Goal: Task Accomplishment & Management: Manage account settings

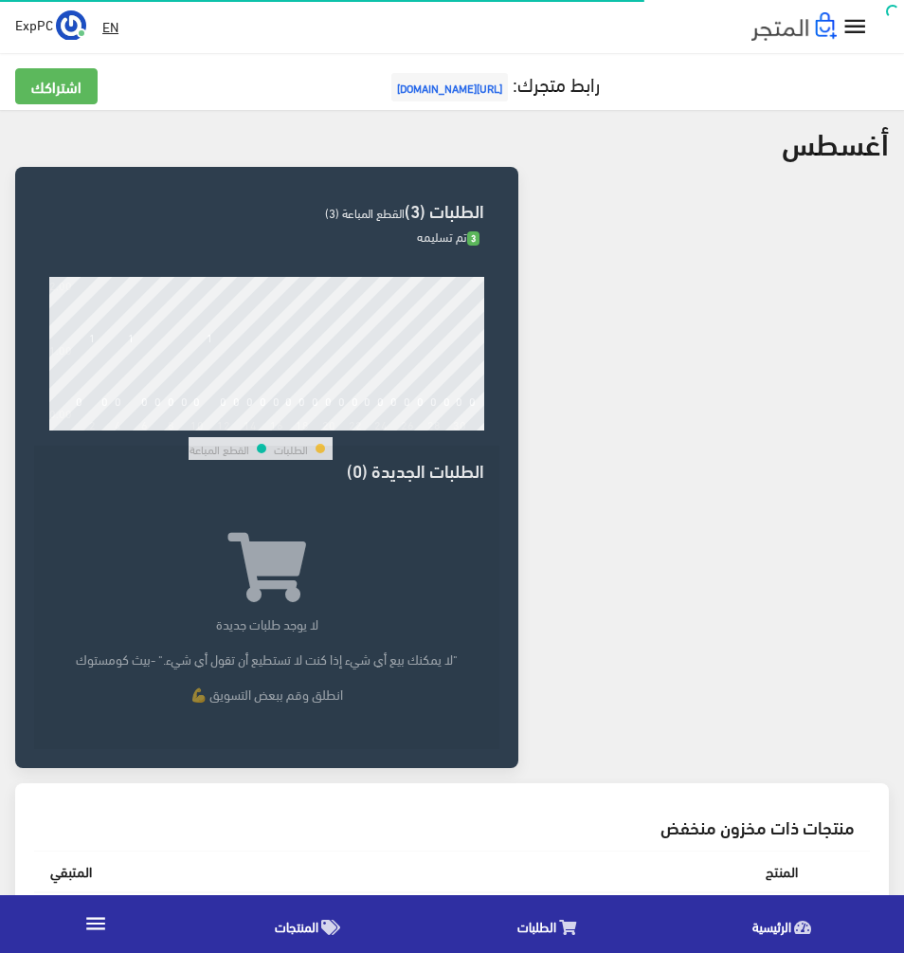
click at [861, 19] on icon "" at bounding box center [855, 26] width 27 height 27
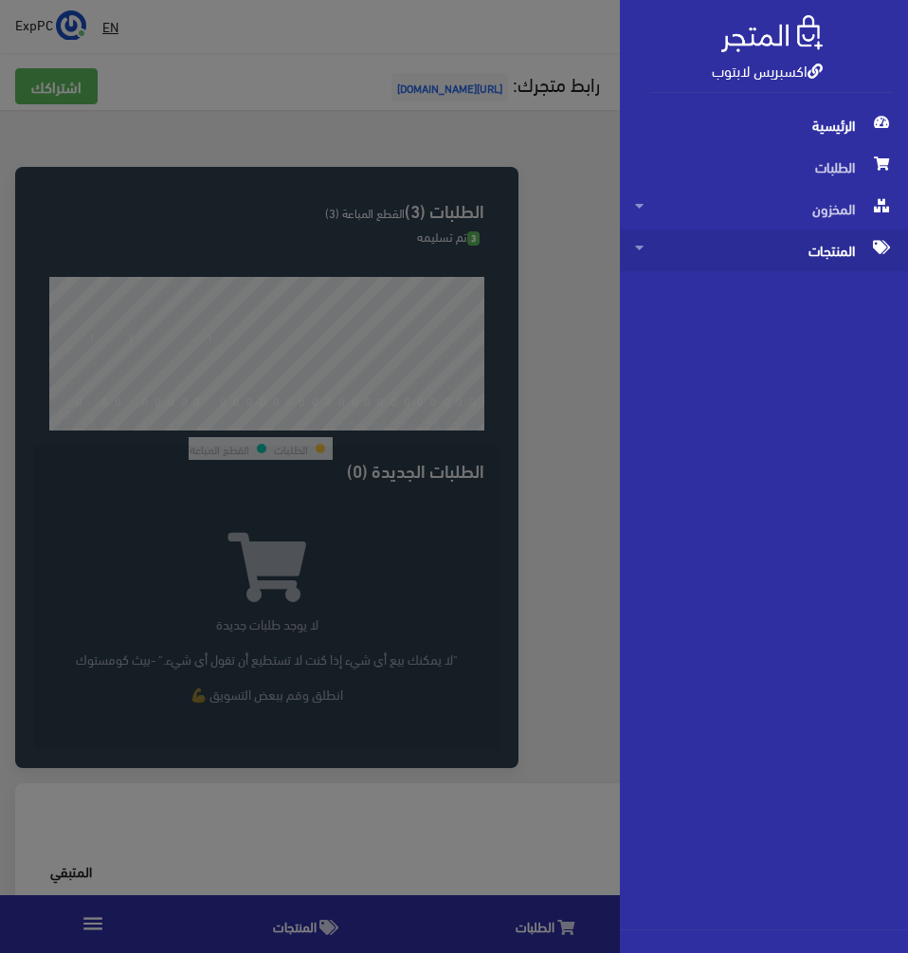
click at [801, 237] on span "المنتجات" at bounding box center [764, 250] width 258 height 42
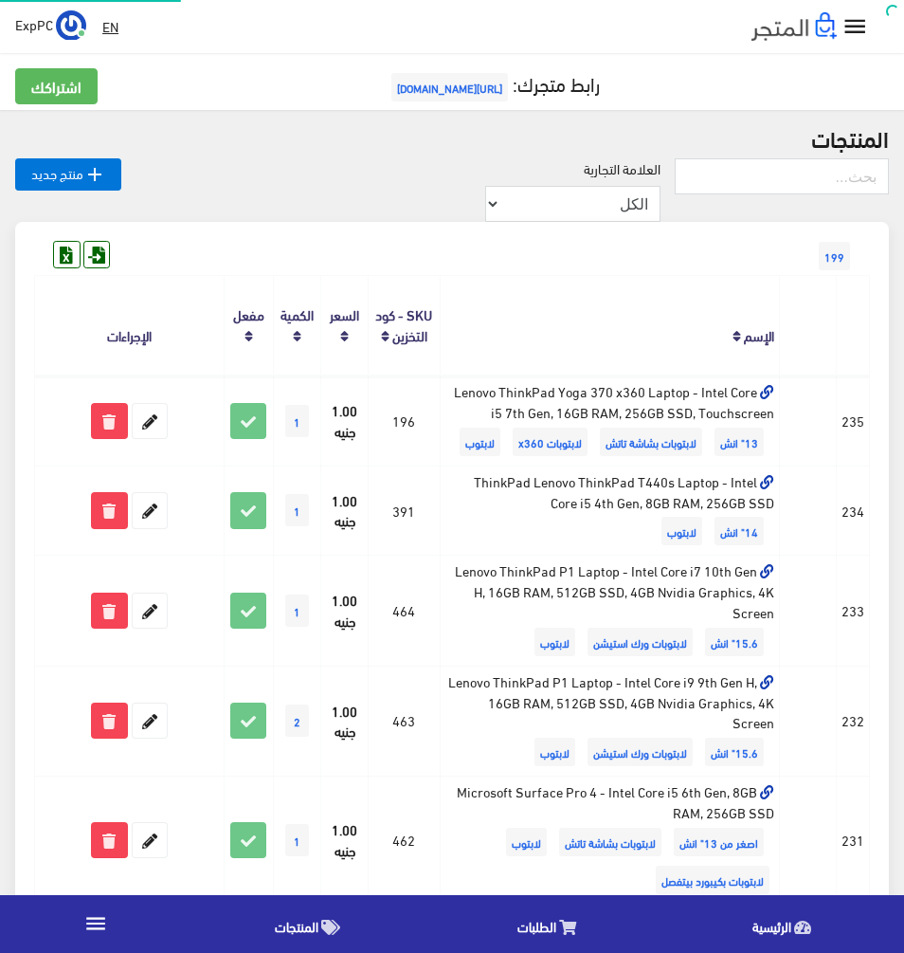
click at [857, 31] on icon "" at bounding box center [855, 26] width 27 height 27
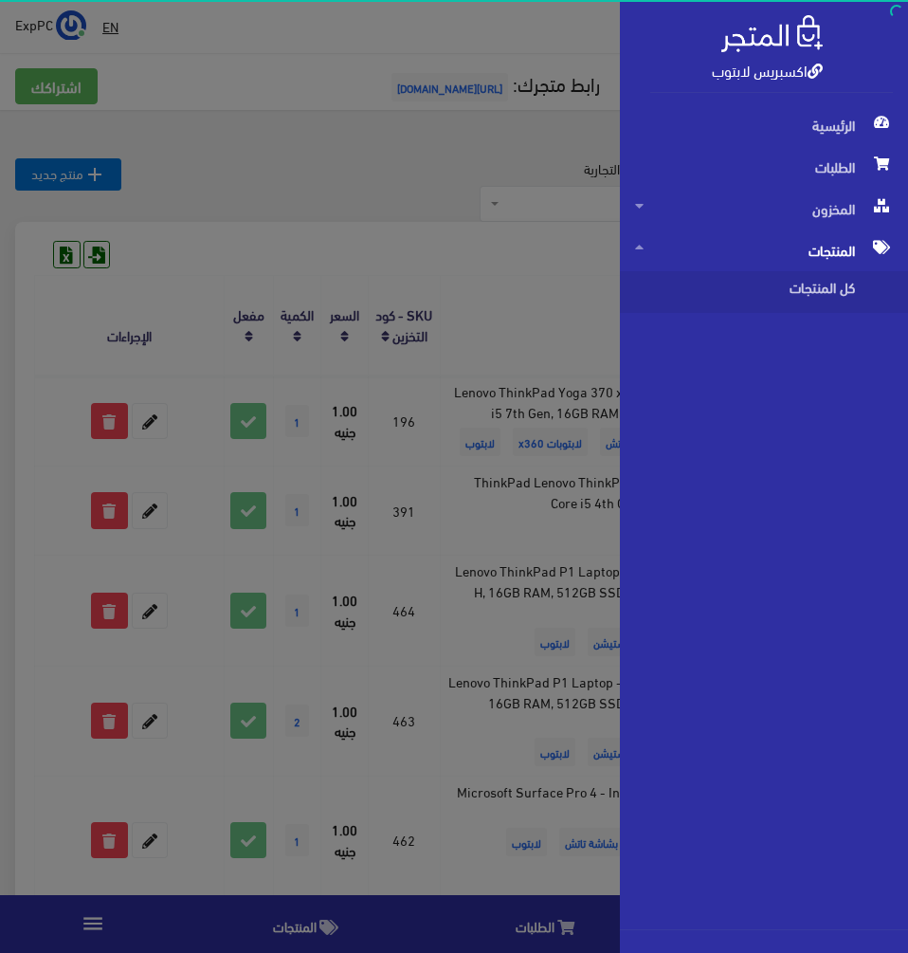
click at [444, 305] on div "اكسبريس لابتوب الرئيسية الطلبات" at bounding box center [454, 476] width 908 height 953
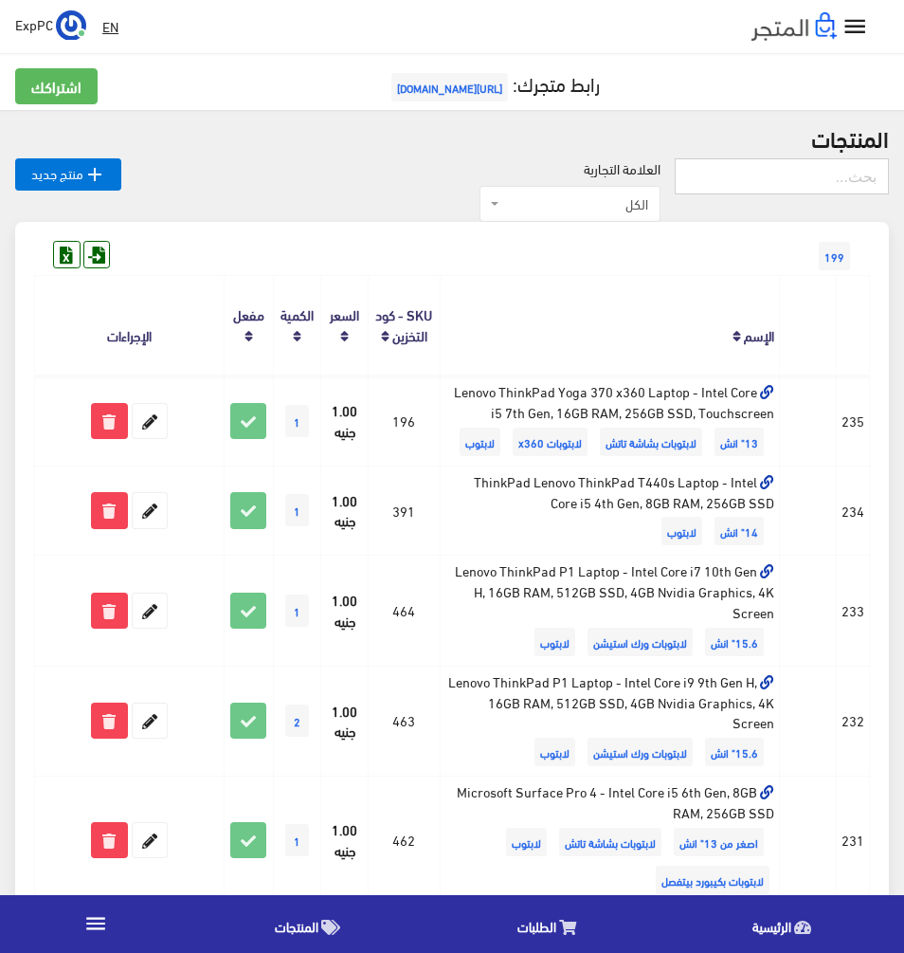
click at [718, 182] on input "text" at bounding box center [782, 176] width 214 height 36
type input "5400"
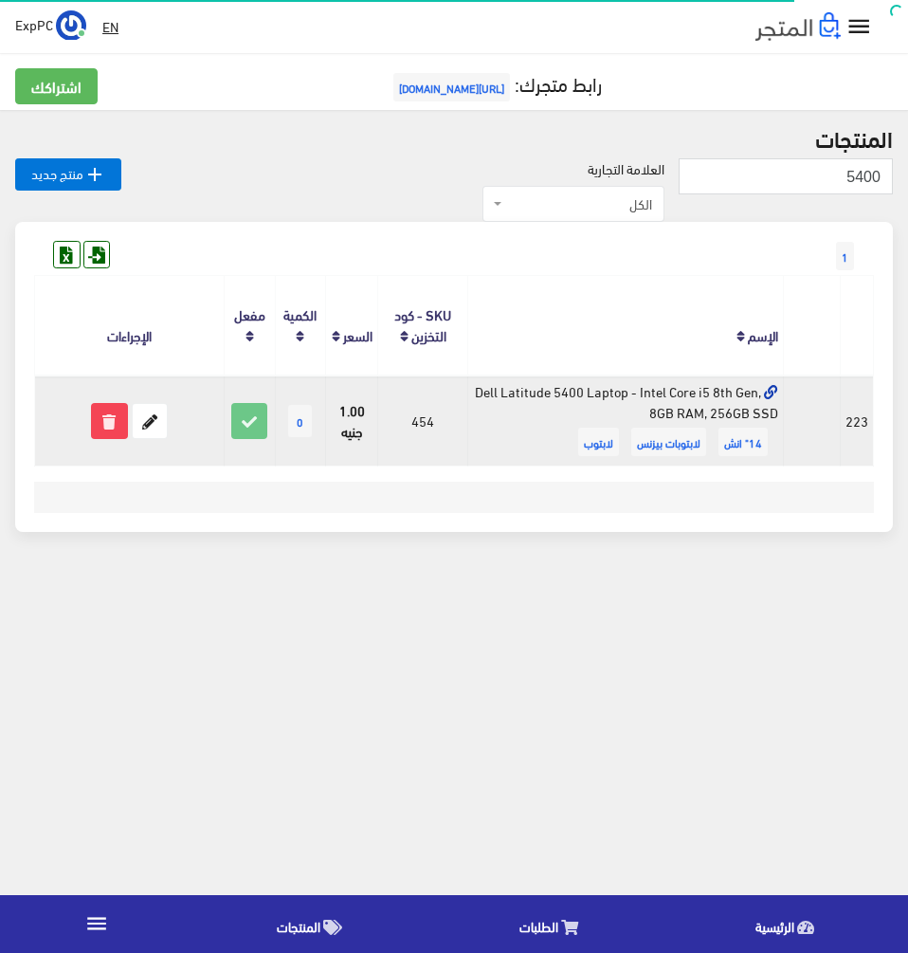
click at [172, 427] on form at bounding box center [129, 421] width 179 height 36
click at [157, 421] on icon at bounding box center [150, 421] width 34 height 34
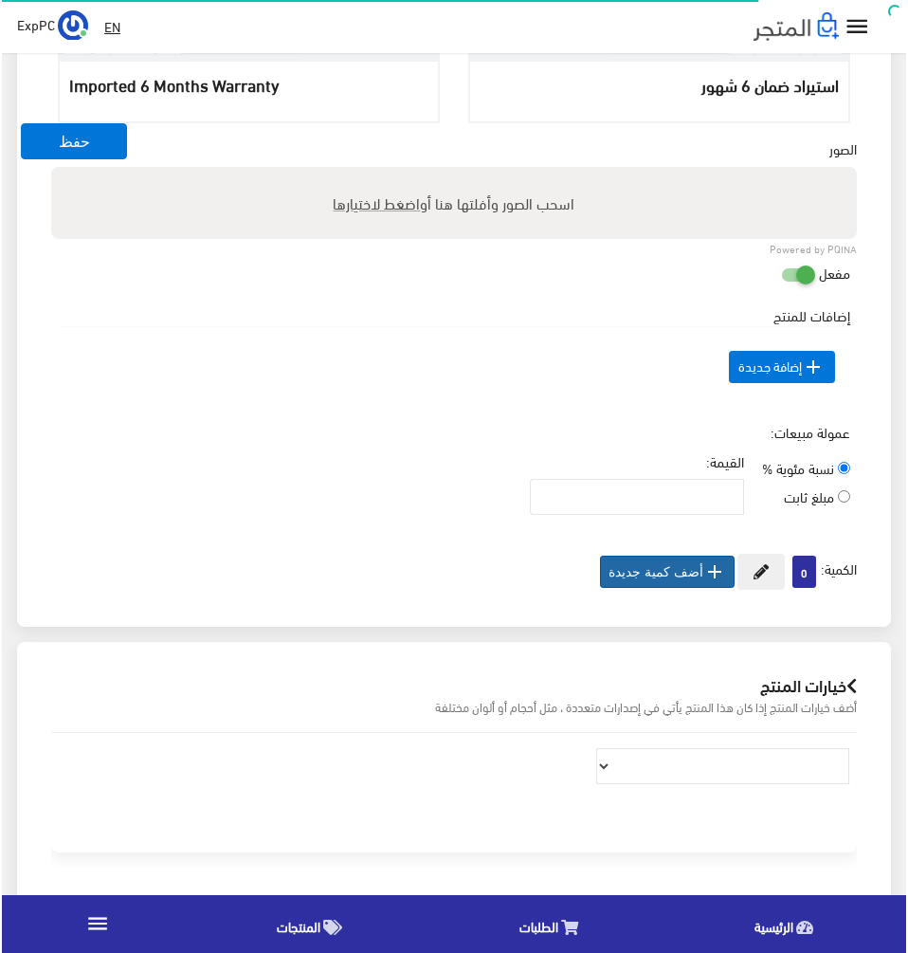
scroll to position [758, 0]
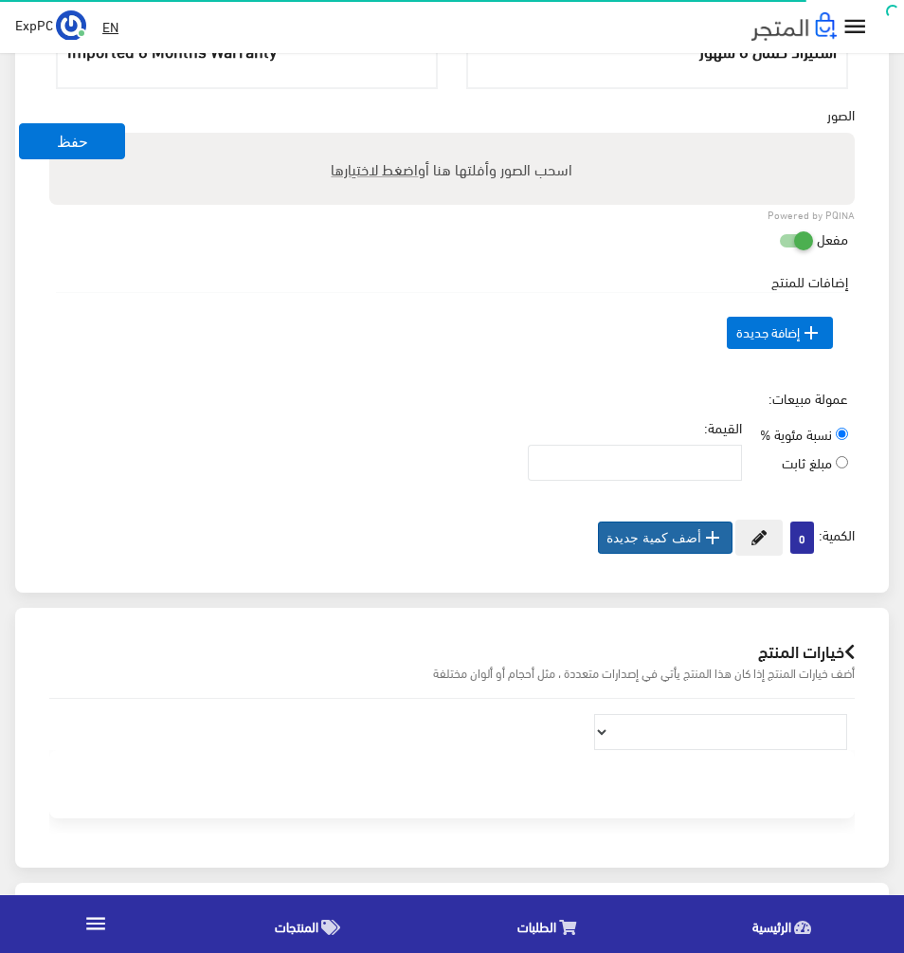
click at [689, 525] on button " أضف كمية جديدة" at bounding box center [665, 537] width 135 height 32
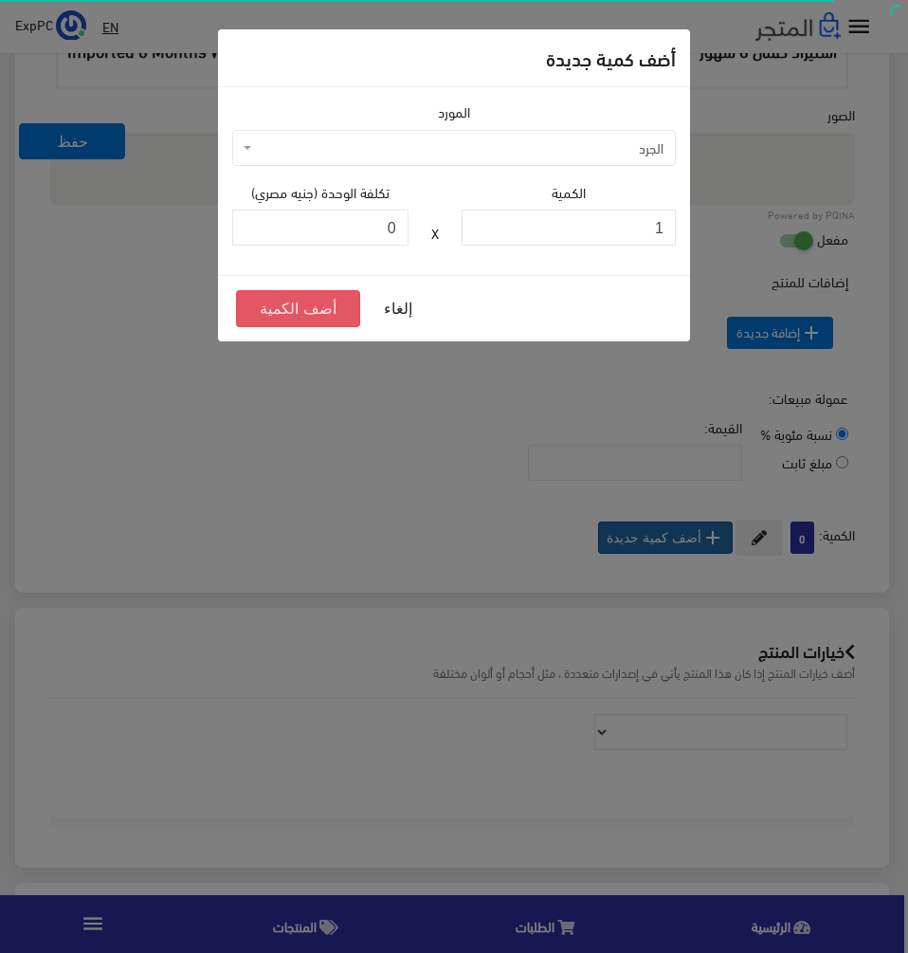
scroll to position [758, 0]
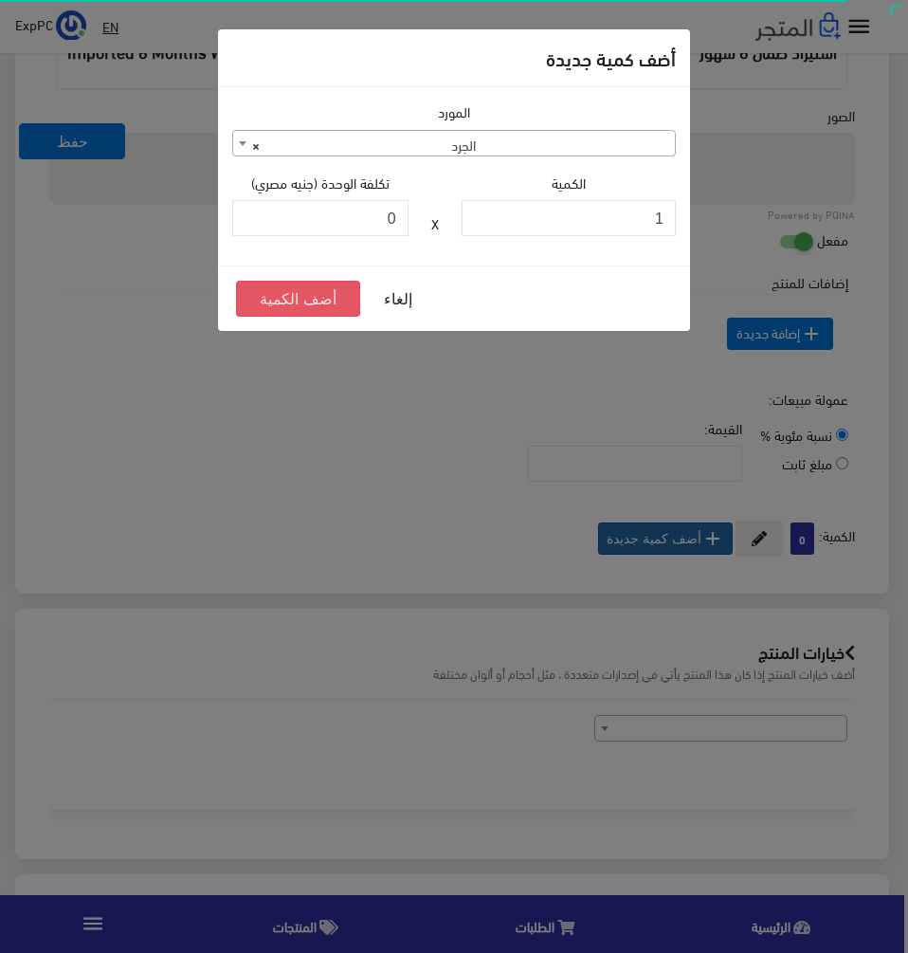
click at [322, 291] on button "أضف الكمية" at bounding box center [298, 299] width 124 height 36
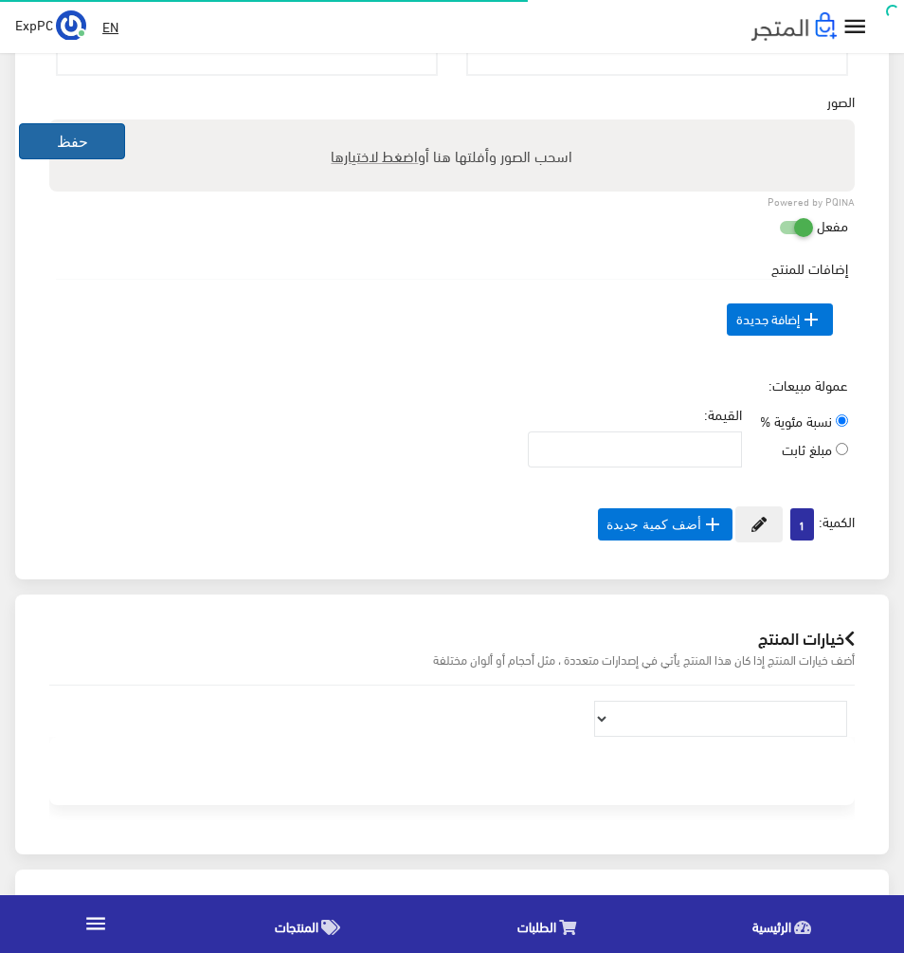
scroll to position [772, 0]
click at [87, 137] on button "حفظ" at bounding box center [72, 141] width 106 height 36
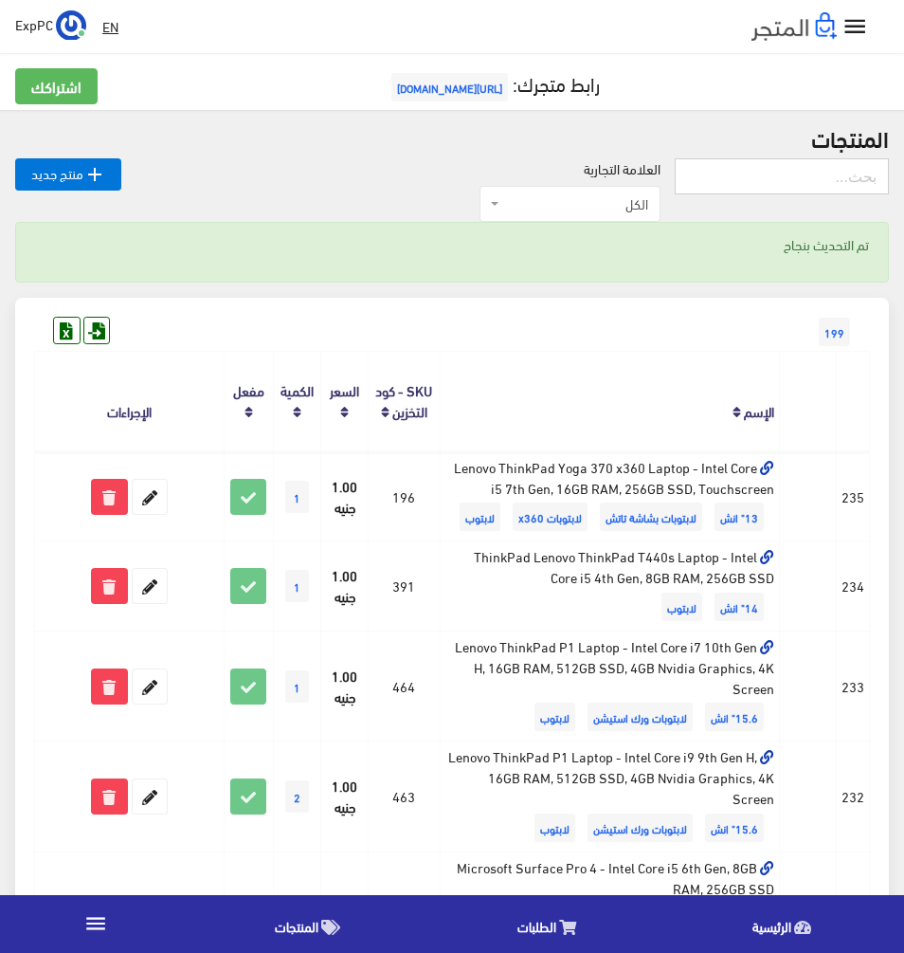
click at [810, 180] on input "text" at bounding box center [782, 176] width 214 height 36
type input "640"
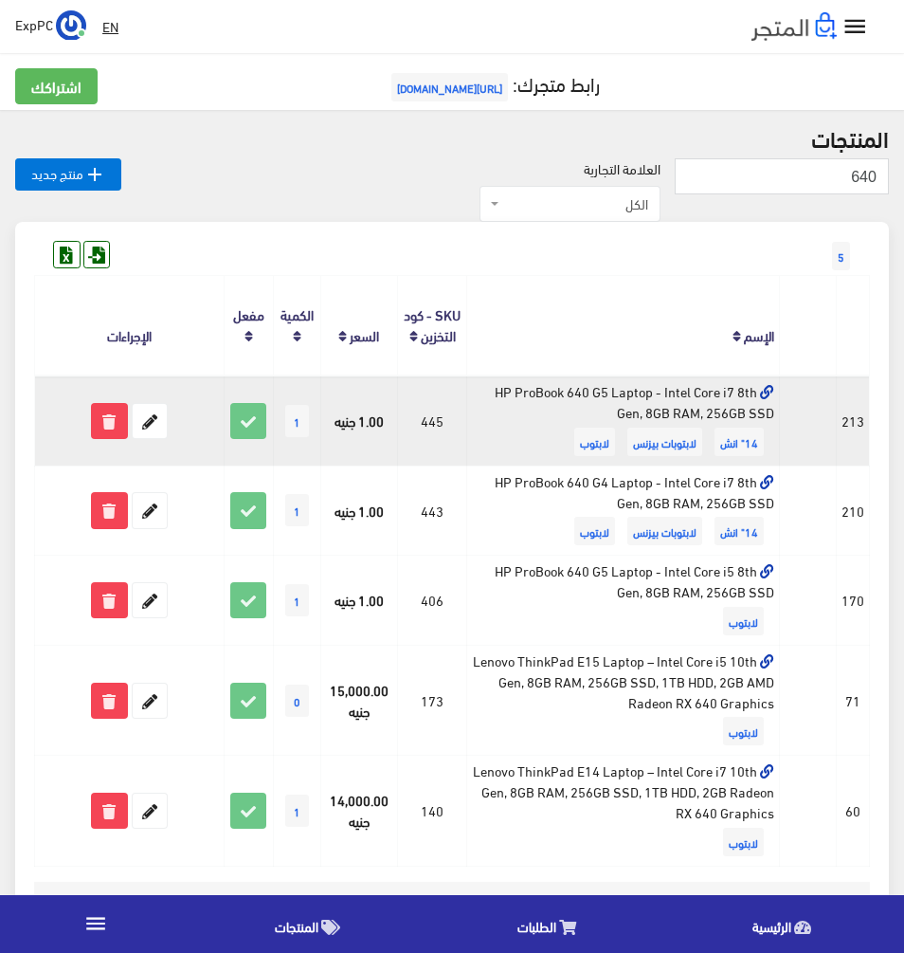
drag, startPoint x: 592, startPoint y: 408, endPoint x: 763, endPoint y: 404, distance: 171.6
click at [715, 410] on td "HP ProBook 640 G5 Laptop - Intel Core i7 8th Gen, 8GB RAM, 256GB SSD 14" انش لا…" at bounding box center [623, 420] width 313 height 90
click at [609, 413] on td "HP ProBook 640 G5 Laptop - Intel Core i7 8th Gen, 8GB RAM, 256GB SSD 14" انش لا…" at bounding box center [623, 420] width 313 height 90
click at [648, 408] on td "HP ProBook 640 G5 Laptop - Intel Core i7 8th Gen, 8GB RAM, 256GB SSD 14" انش لا…" at bounding box center [623, 420] width 313 height 90
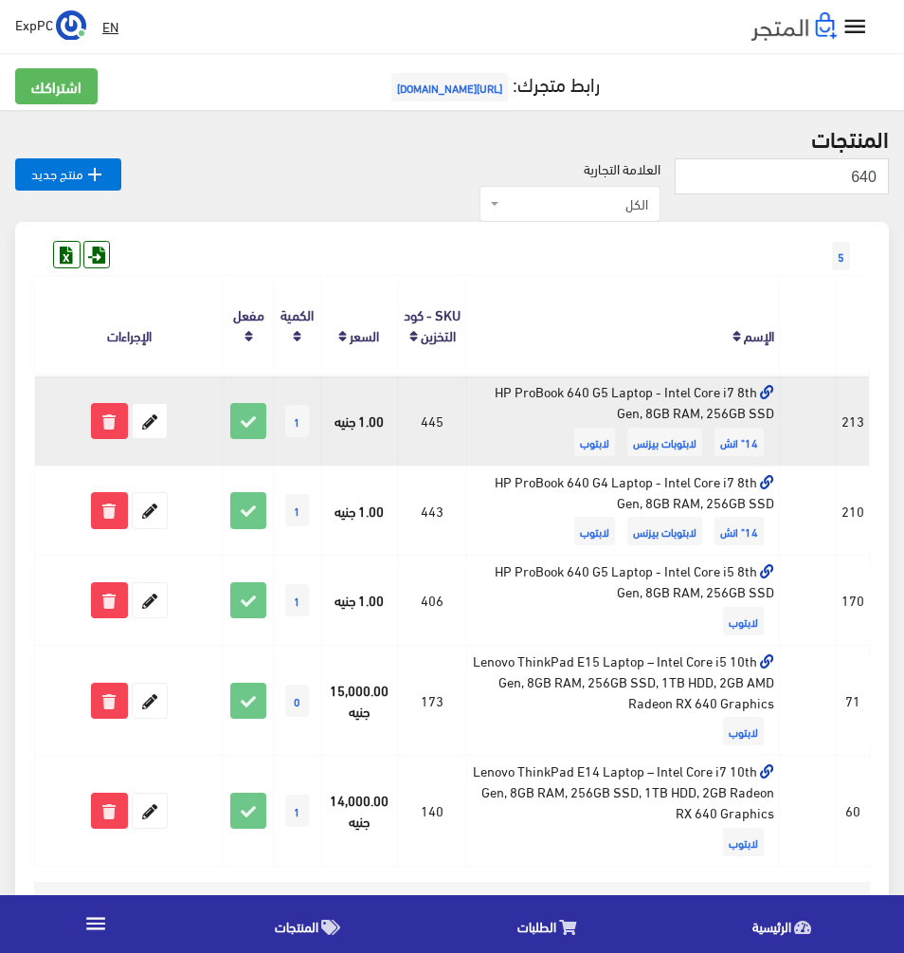
click at [648, 408] on td "HP ProBook 640 G5 Laptop - Intel Core i7 8th Gen, 8GB RAM, 256GB SSD 14" انش لا…" at bounding box center [623, 420] width 313 height 90
click at [155, 411] on icon at bounding box center [150, 421] width 34 height 34
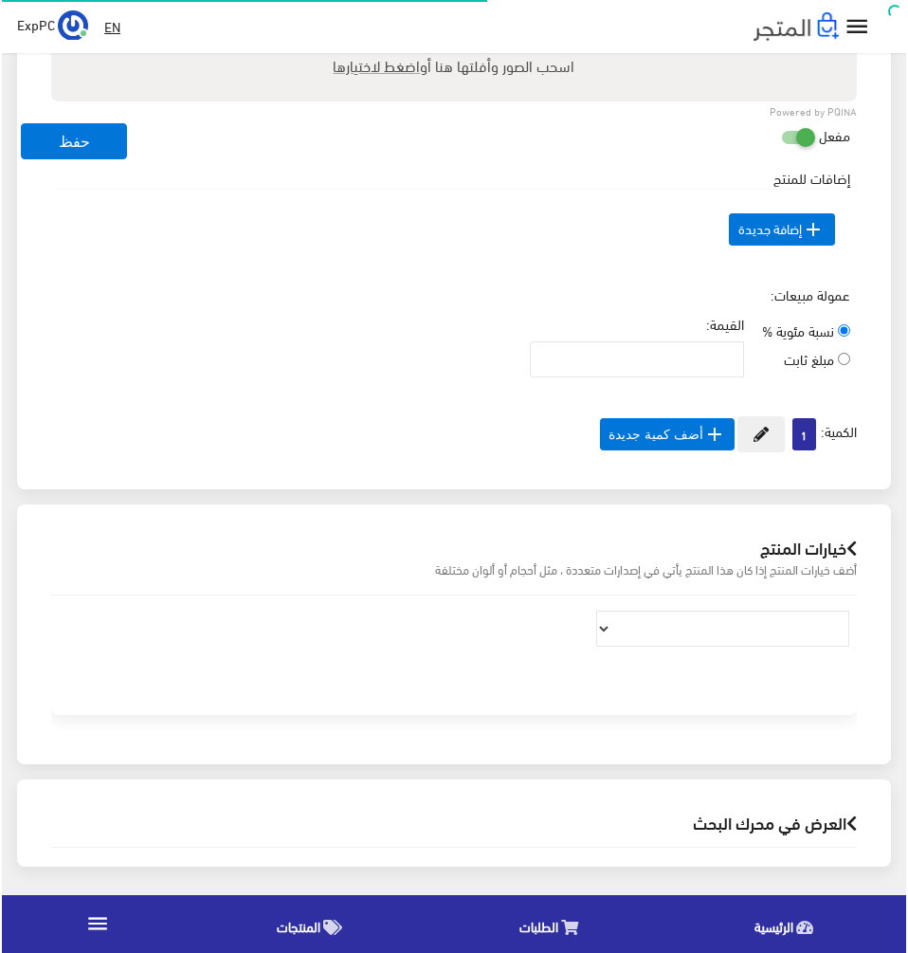
scroll to position [864, 0]
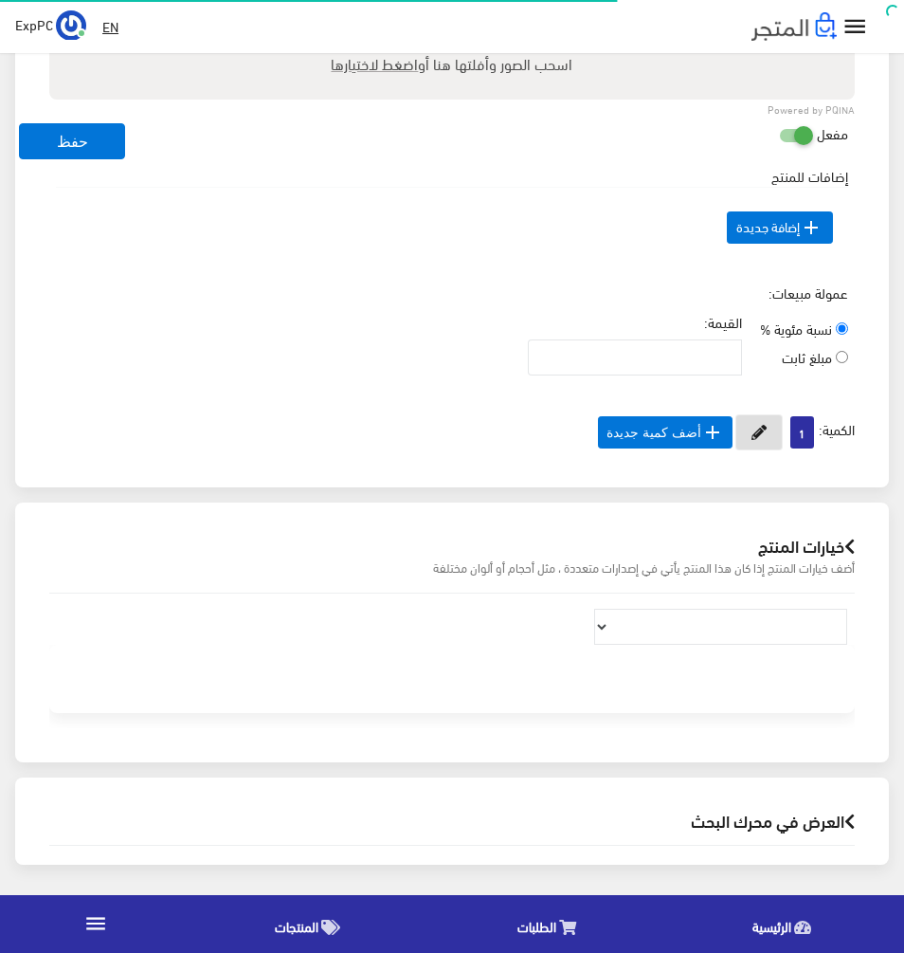
click at [751, 438] on button at bounding box center [759, 432] width 47 height 36
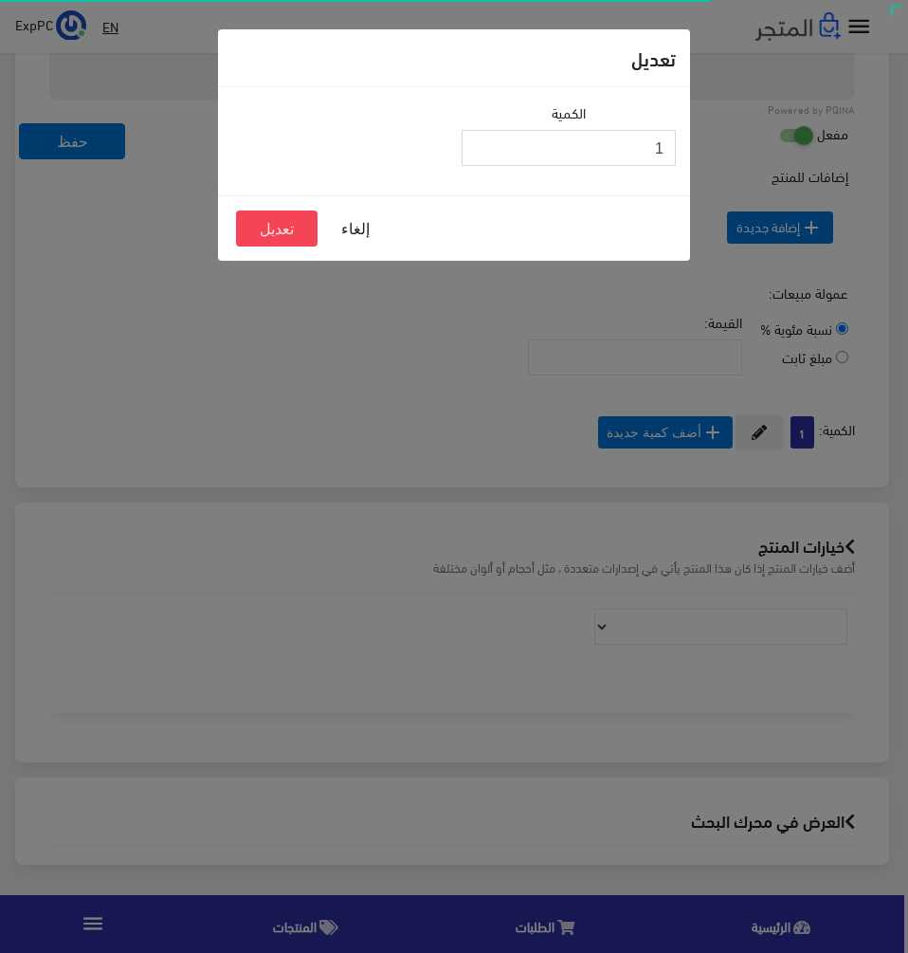
drag, startPoint x: 821, startPoint y: 137, endPoint x: 1036, endPoint y: 119, distance: 216.0
type input "0"
click at [287, 232] on button "تعديل" at bounding box center [277, 228] width 82 height 36
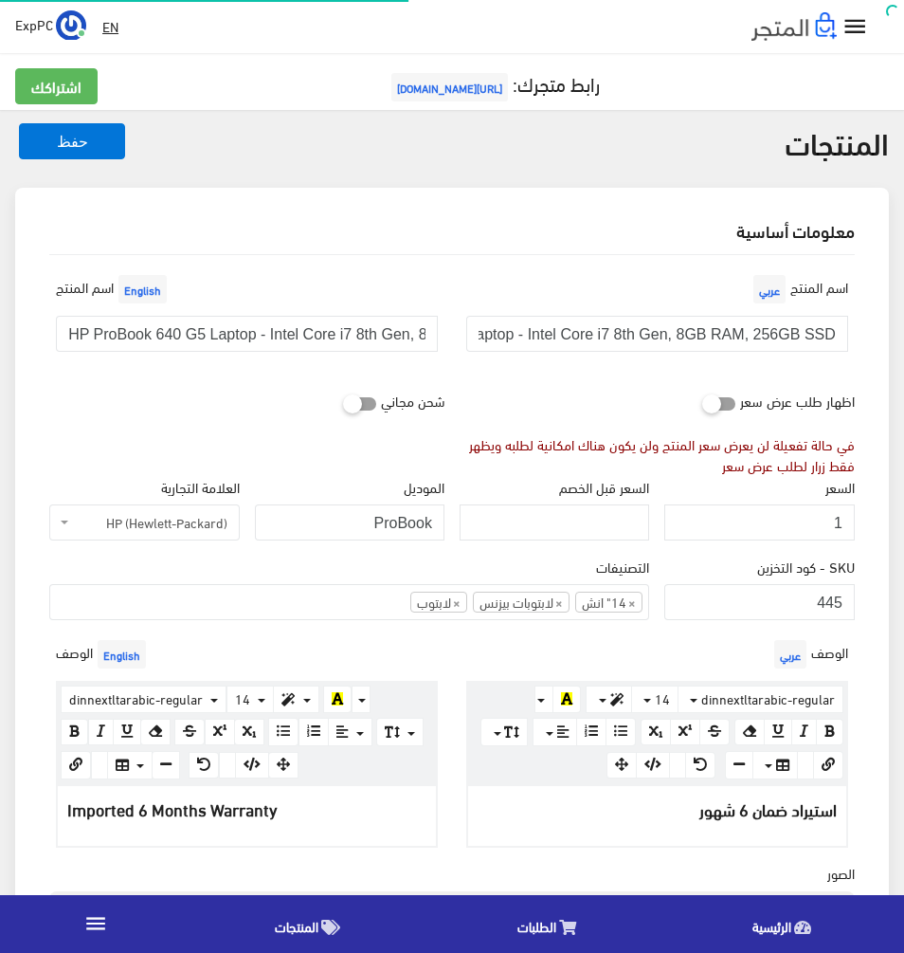
click at [75, 134] on button "حفظ" at bounding box center [72, 141] width 106 height 36
